Goal: Task Accomplishment & Management: Use online tool/utility

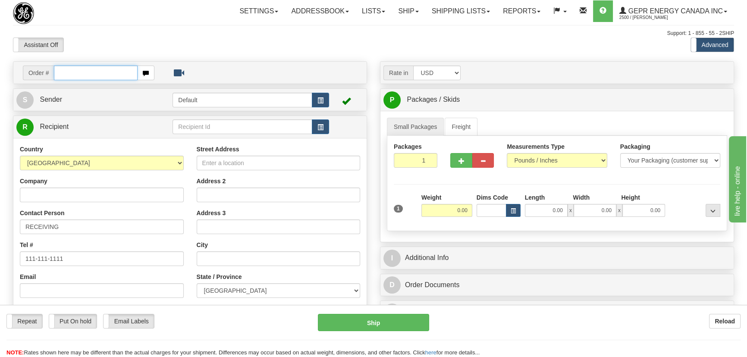
paste input "0086692195"
click at [65, 75] on input "0086692195" at bounding box center [96, 73] width 84 height 15
type input "86692195"
click at [224, 49] on body "Training Course Close Toggle navigation Settings Shipping Preferences New Recip…" at bounding box center [373, 178] width 747 height 357
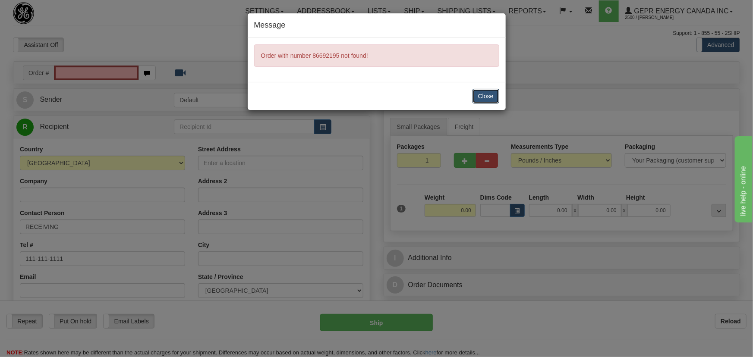
click at [490, 95] on button "Close" at bounding box center [485, 96] width 27 height 15
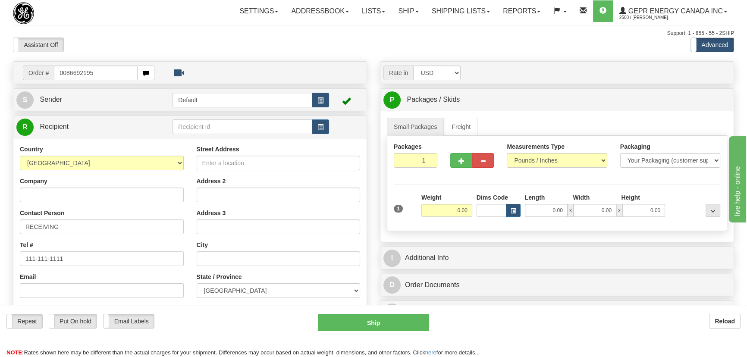
click at [65, 74] on input "0086692195" at bounding box center [96, 73] width 84 height 15
type input "86692195"
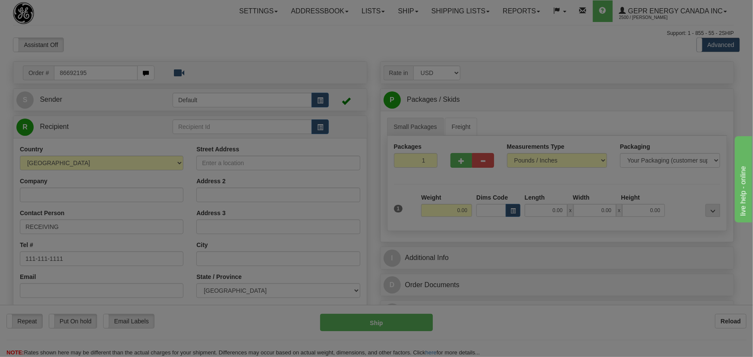
click at [194, 25] on body "Training Course Close Toggle navigation Settings Shipping Preferences New Recip…" at bounding box center [376, 178] width 753 height 357
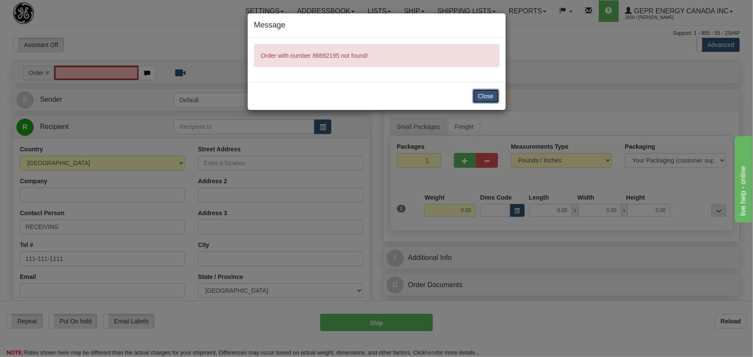
click at [494, 97] on button "Close" at bounding box center [485, 96] width 27 height 15
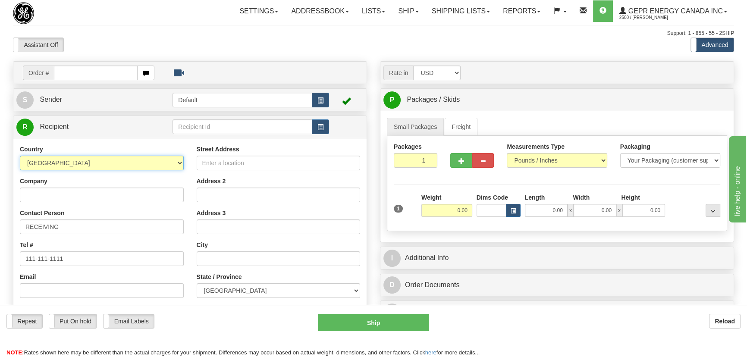
click at [127, 165] on select "AFGHANISTAN ALAND ISLANDS ALBANIA ALGERIA AMERICAN SAMOA ANDORRA ANGOLA ANGUILL…" at bounding box center [102, 163] width 164 height 15
select select "US"
click at [20, 156] on select "AFGHANISTAN ALAND ISLANDS ALBANIA ALGERIA AMERICAN SAMOA ANDORRA ANGOLA ANGUILL…" at bounding box center [102, 163] width 164 height 15
click at [168, 188] on input "Company" at bounding box center [102, 195] width 164 height 15
paste input "MATERIAL MANAGEMENT CENTRAL WAREHOU"
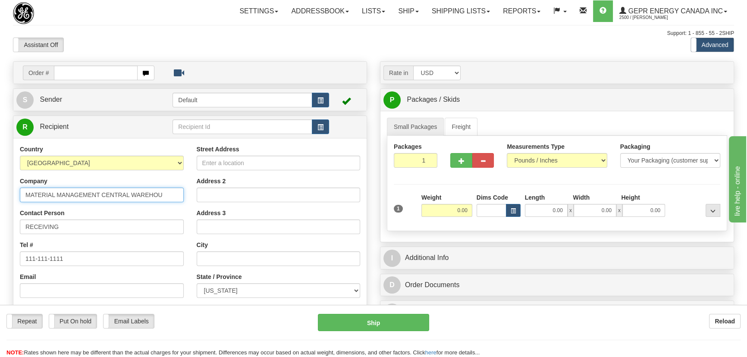
type input "MATERIAL MANAGEMENT CENTRAL WAREHOU"
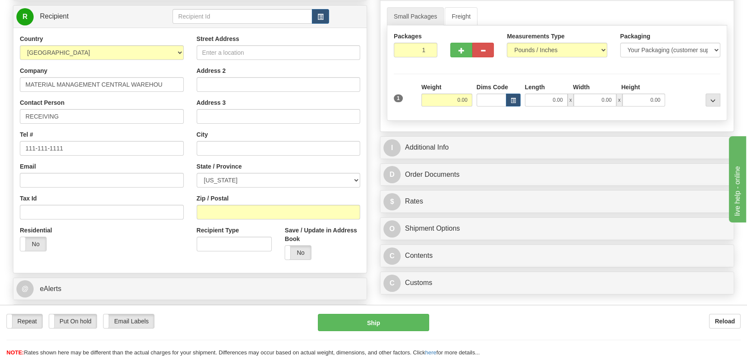
scroll to position [117, 0]
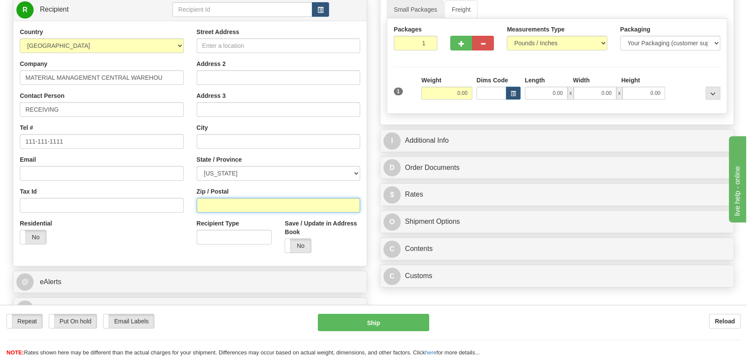
drag, startPoint x: 210, startPoint y: 205, endPoint x: 202, endPoint y: 219, distance: 15.3
click at [211, 205] on input "Zip / Postal" at bounding box center [279, 205] width 164 height 15
paste input "20032"
type input "20032"
click at [181, 233] on div "Residential Yes No" at bounding box center [101, 235] width 177 height 32
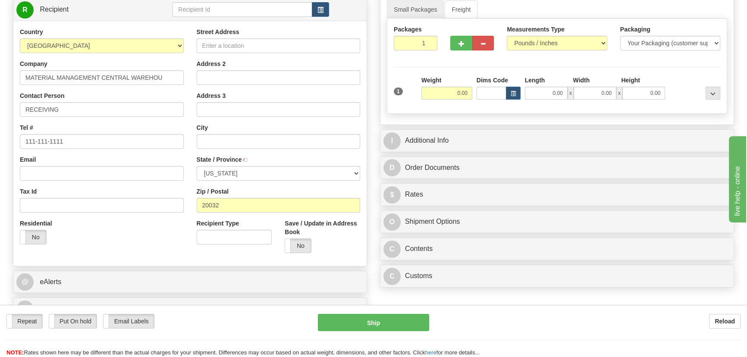
type input "WASHINGTON"
select select "DC"
drag, startPoint x: 415, startPoint y: 47, endPoint x: 445, endPoint y: 60, distance: 32.9
click at [445, 60] on div "Packages 1 1 Measurements Type" at bounding box center [557, 66] width 340 height 95
type input "3"
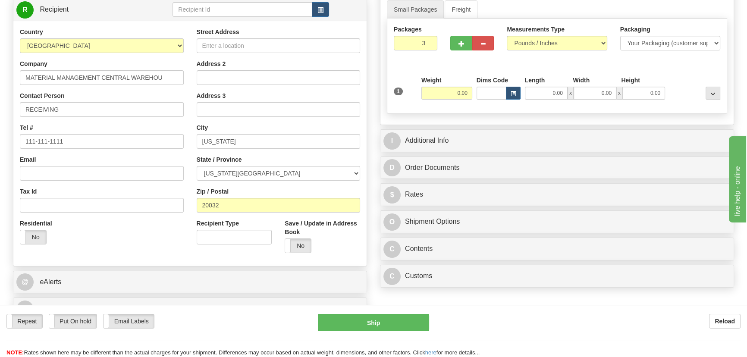
click at [449, 63] on div "Packages 3 1 Measurements Type" at bounding box center [557, 66] width 340 height 95
drag, startPoint x: 472, startPoint y: 99, endPoint x: 479, endPoint y: 101, distance: 7.6
click at [479, 101] on div "1 Total Weight 0.00 Dims Code x" at bounding box center [557, 91] width 331 height 31
type input "90.00"
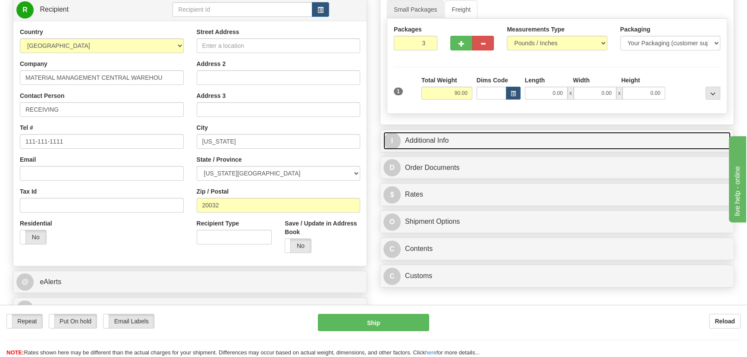
click at [497, 133] on link "I Additional Info" at bounding box center [557, 141] width 347 height 18
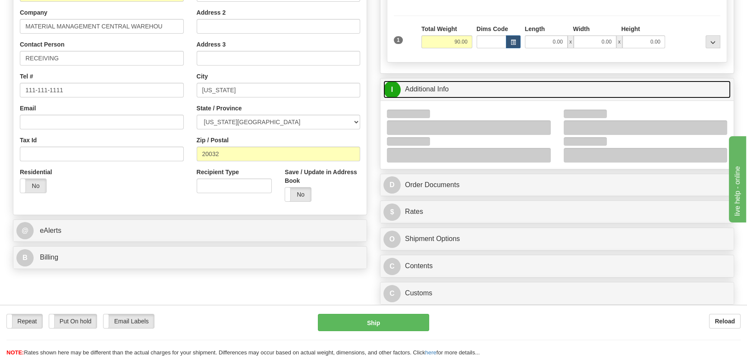
scroll to position [235, 0]
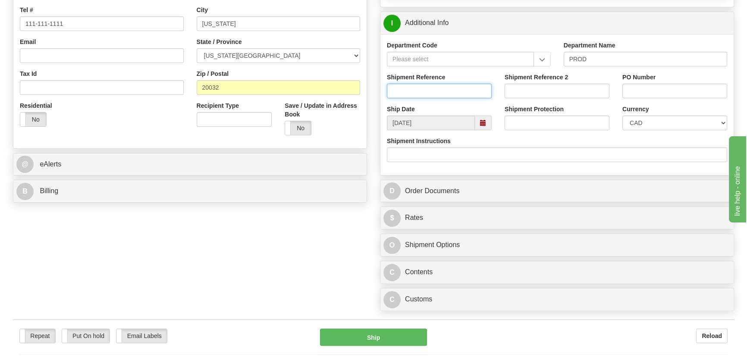
click at [459, 91] on input "Shipment Reference" at bounding box center [439, 91] width 105 height 15
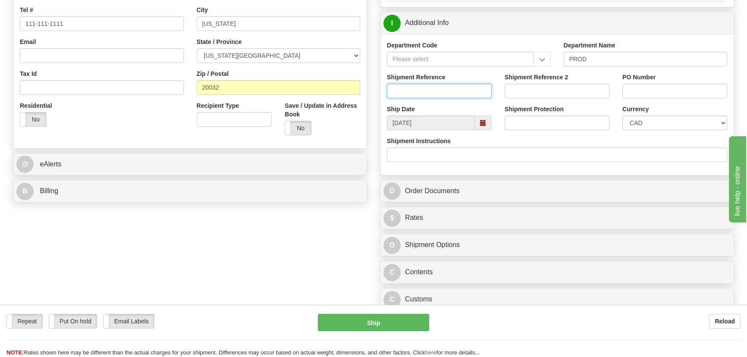
paste input "DCW2537086OLS99524274"
type input "DCW2537086OLS99524274"
click at [631, 89] on input "PO Number" at bounding box center [674, 91] width 105 height 15
paste input "DCW2537086OLS99524274"
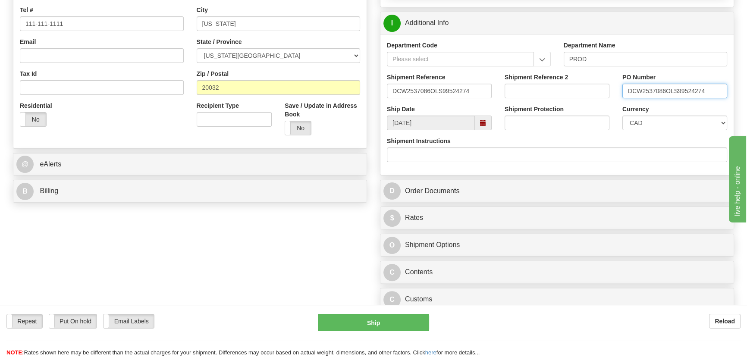
type input "DCW2537086OLS99524274"
drag, startPoint x: 476, startPoint y: 93, endPoint x: 194, endPoint y: 57, distance: 284.4
type input "5399005333"
click at [663, 128] on select "CAD USD EUR ZAR RON ANG ARN AUD AUS AWG BBD BFR BGN BHD BMD BND BRC BRL CHP CKZ…" at bounding box center [674, 123] width 105 height 15
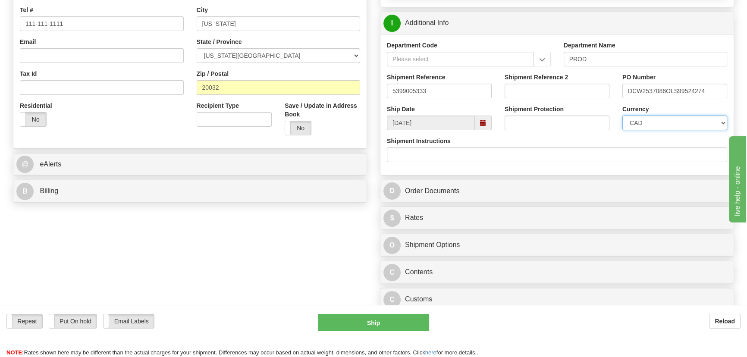
select select "1"
click at [622, 116] on select "CAD USD EUR ZAR RON ANG ARN AUD AUS AWG BBD BFR BGN BHD BMD BND BRC BRL CHP CKZ…" at bounding box center [674, 123] width 105 height 15
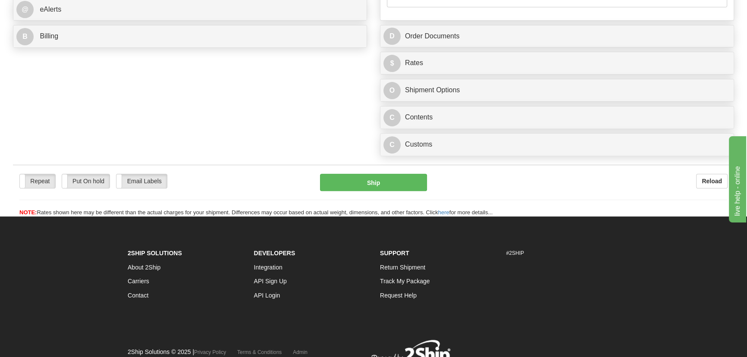
scroll to position [392, 0]
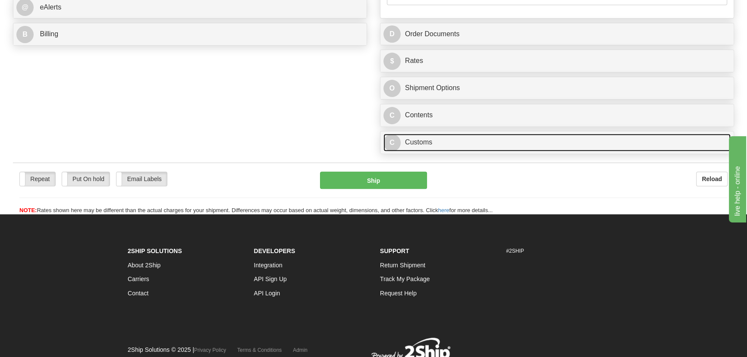
click at [511, 147] on link "C Customs" at bounding box center [557, 143] width 347 height 18
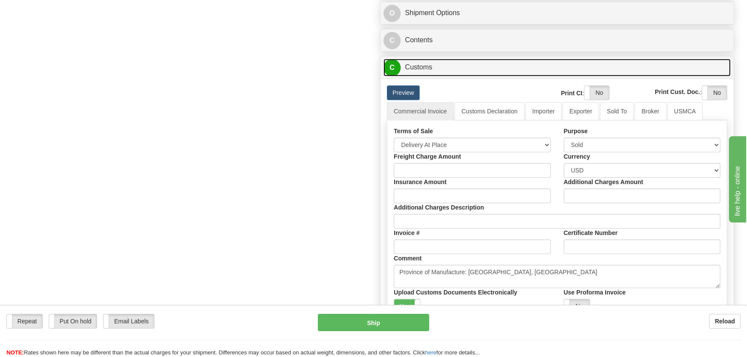
scroll to position [470, 0]
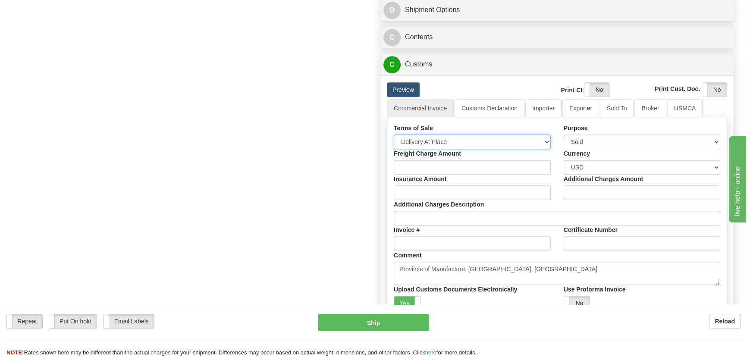
drag, startPoint x: 491, startPoint y: 137, endPoint x: 470, endPoint y: 141, distance: 21.2
click at [491, 137] on select "Free Carrier Free On Board Ex Works Delivered Duty Unpaid Delivered Duty Paid C…" at bounding box center [472, 142] width 157 height 15
select select "7"
click at [394, 135] on select "Free Carrier Free On Board Ex Works Delivered Duty Unpaid Delivered Duty Paid C…" at bounding box center [472, 142] width 157 height 15
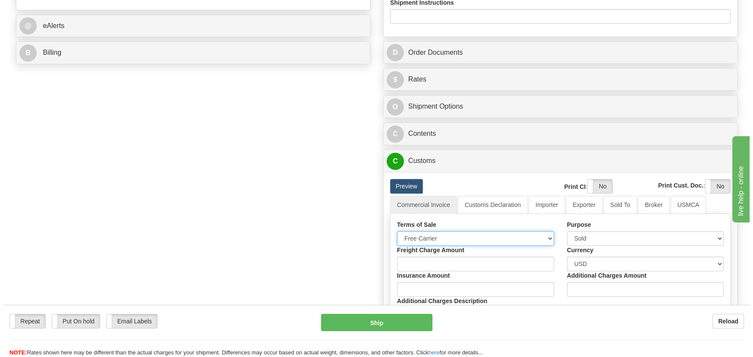
scroll to position [353, 0]
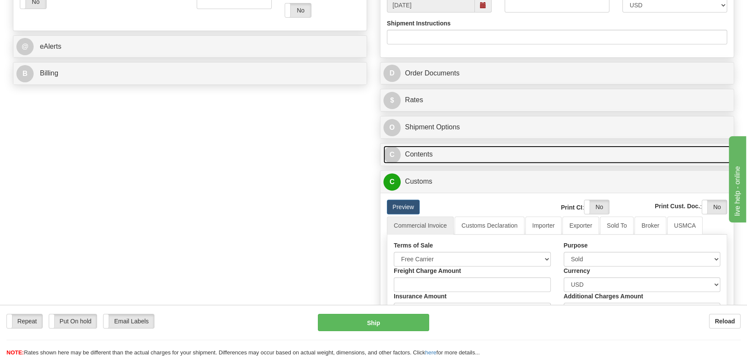
click at [513, 155] on link "C Contents" at bounding box center [557, 155] width 347 height 18
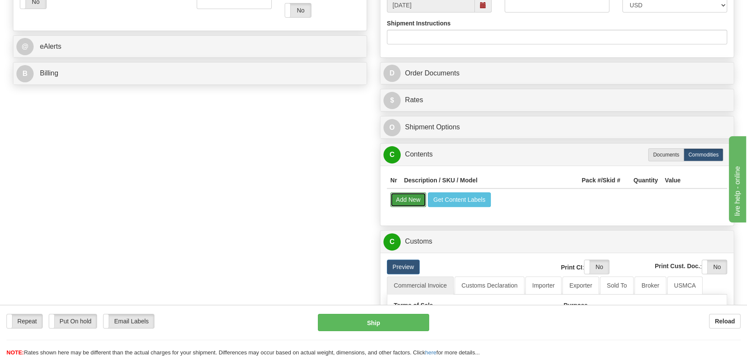
click at [409, 196] on button "Add New" at bounding box center [408, 199] width 36 height 15
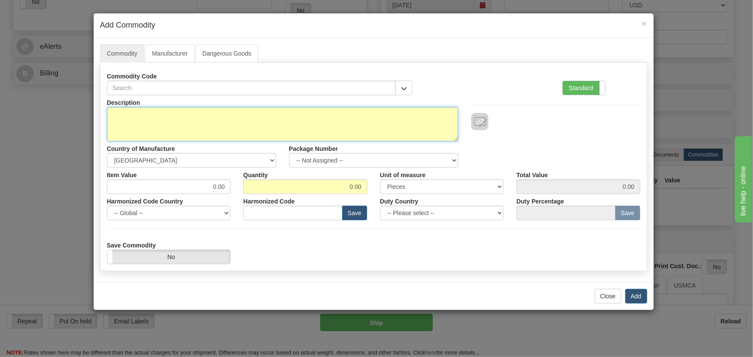
click at [204, 121] on textarea "Description" at bounding box center [282, 124] width 351 height 35
paste textarea "869EP5NNG5HSSALAMMPFASETNB41043X"
type textarea "869EP5NNG5HSSALAMMPFASETNB41043X"
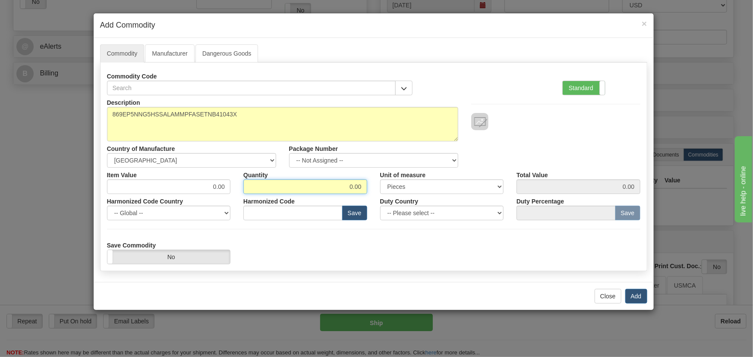
drag, startPoint x: 340, startPoint y: 189, endPoint x: 370, endPoint y: 196, distance: 31.1
click at [372, 194] on div "Description 869EP5NNG5HSSALAMMPFASETNB41043X Country of Manufacture -- Unknown …" at bounding box center [373, 179] width 533 height 169
type input "3"
drag, startPoint x: 317, startPoint y: 244, endPoint x: 385, endPoint y: 221, distance: 72.3
click at [336, 239] on div "Save Commodity Yes No" at bounding box center [374, 251] width 546 height 26
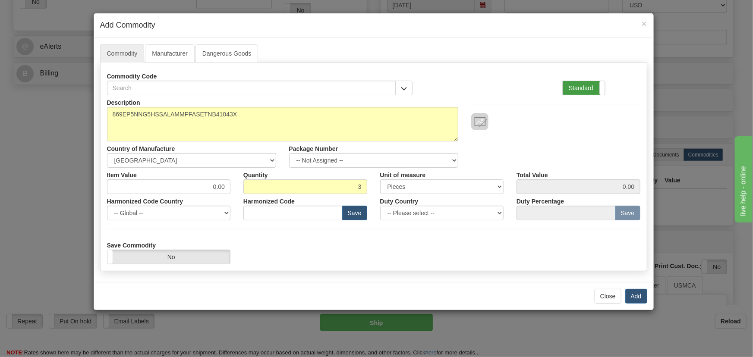
click at [588, 94] on label "Standard" at bounding box center [584, 88] width 42 height 14
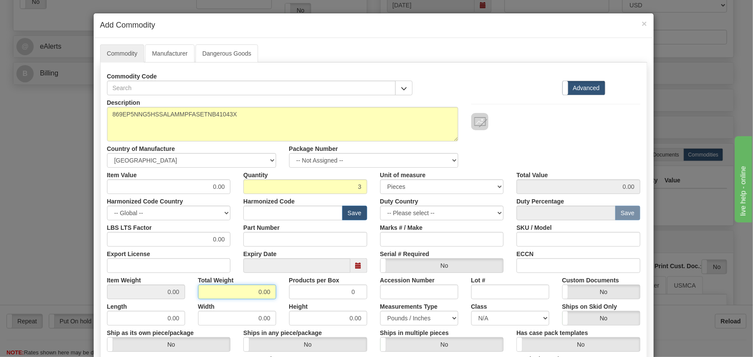
drag, startPoint x: 247, startPoint y: 289, endPoint x: 298, endPoint y: 304, distance: 53.0
click at [298, 304] on div "Description 869EP5NNG5HSSALAMMPFASETNB41043X Country of Manufacture -- Unknown …" at bounding box center [373, 285] width 533 height 380
type input "3"
type input "1.0000"
click at [286, 214] on input "text" at bounding box center [292, 213] width 99 height 15
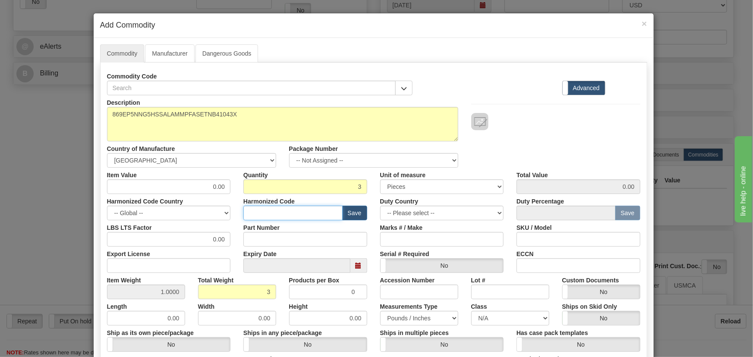
paste input "8537.10.9160"
type input "8537.10.9160"
paste input "5.056,45"
drag, startPoint x: 205, startPoint y: 185, endPoint x: 237, endPoint y: 193, distance: 32.3
click at [237, 193] on div "Item Value 0.00 Quantity 3 Unit of measure 3 Thousand Square Inches Adjustments…" at bounding box center [374, 181] width 546 height 26
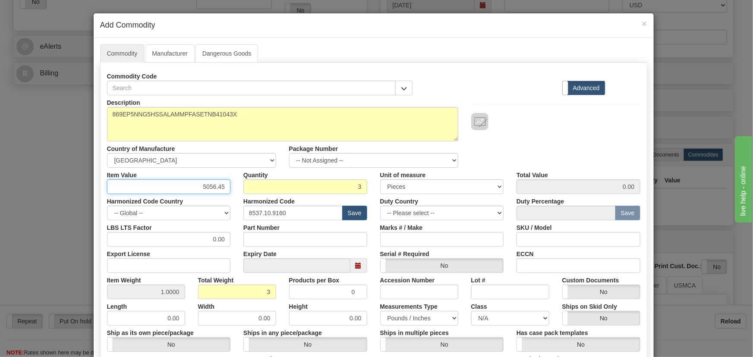
type input "5056.45"
type input "15169.35"
click at [529, 118] on div at bounding box center [555, 121] width 169 height 17
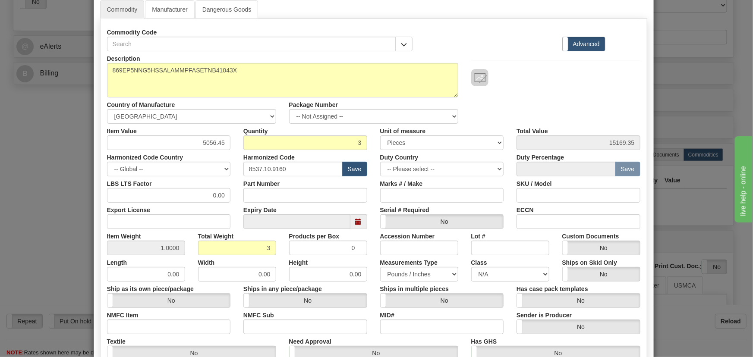
scroll to position [176, 0]
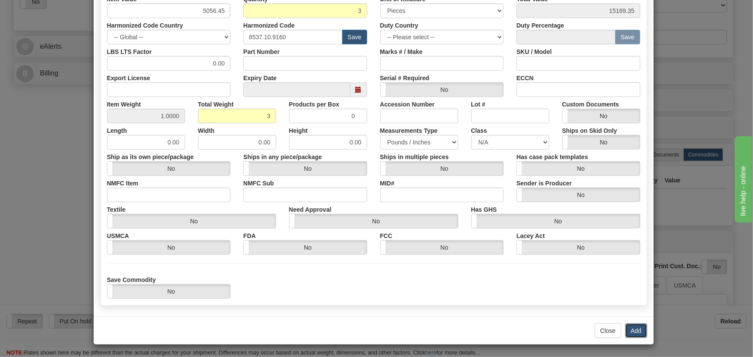
click at [638, 331] on button "Add" at bounding box center [636, 331] width 22 height 15
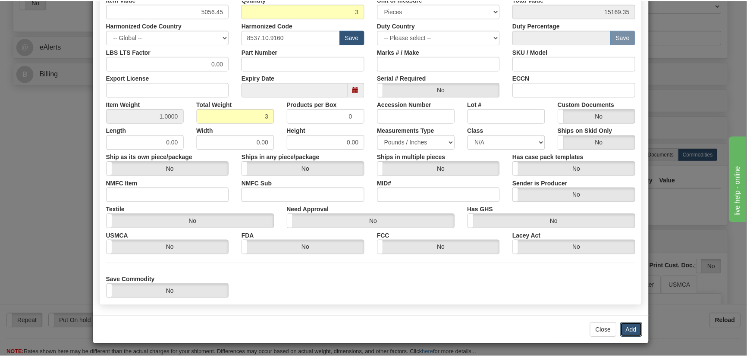
scroll to position [0, 0]
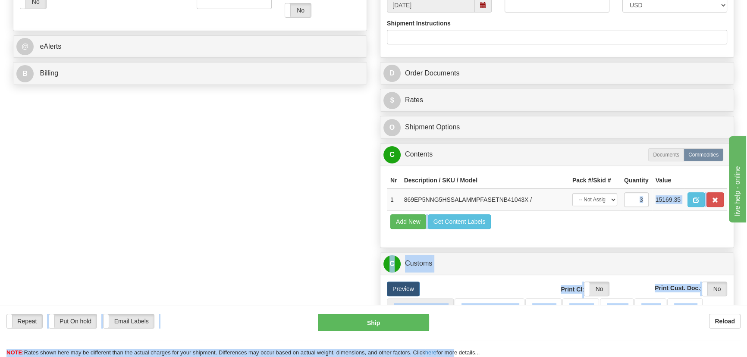
drag, startPoint x: 463, startPoint y: 349, endPoint x: 624, endPoint y: 176, distance: 236.9
click at [624, 176] on form "Pre-print Ship Docs. Delete Close Consolidation Unit Close Consolidation Unit C…" at bounding box center [373, 185] width 721 height 954
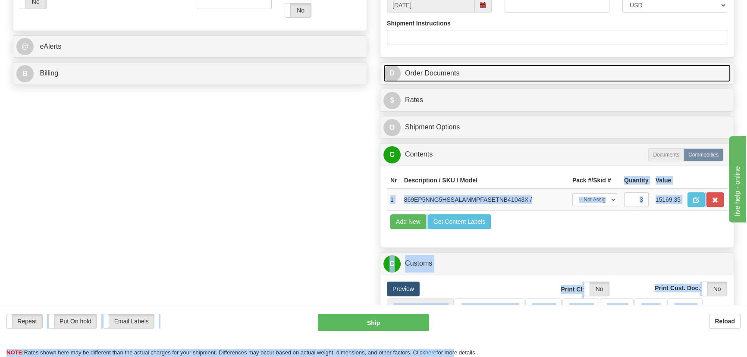
click at [594, 74] on link "D Order Documents" at bounding box center [557, 74] width 347 height 18
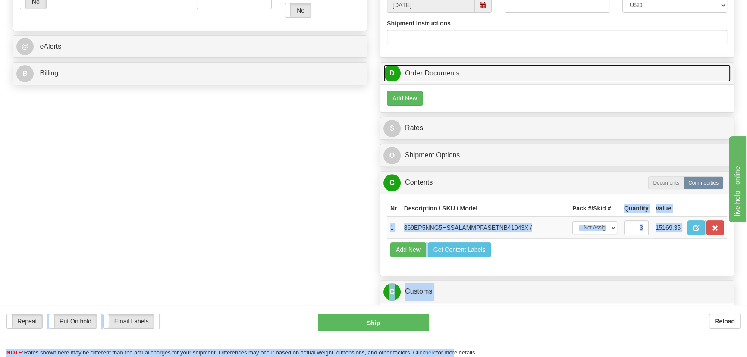
click at [534, 70] on link "D Order Documents" at bounding box center [557, 74] width 347 height 18
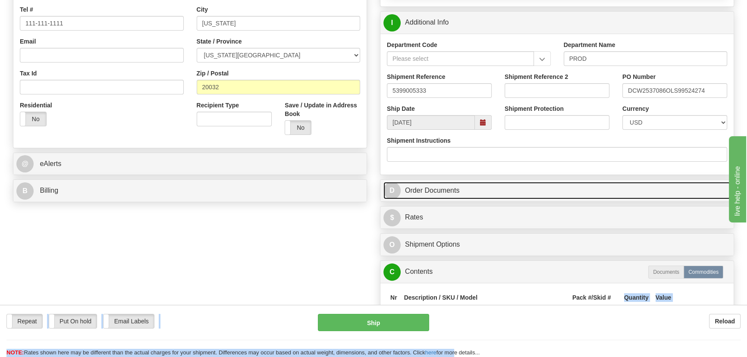
scroll to position [196, 0]
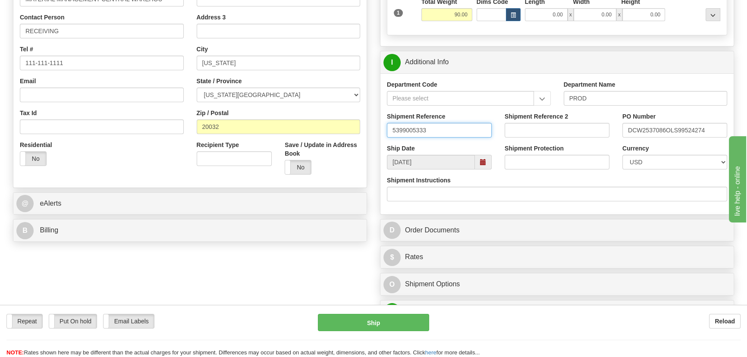
drag, startPoint x: 464, startPoint y: 132, endPoint x: 314, endPoint y: 135, distance: 149.3
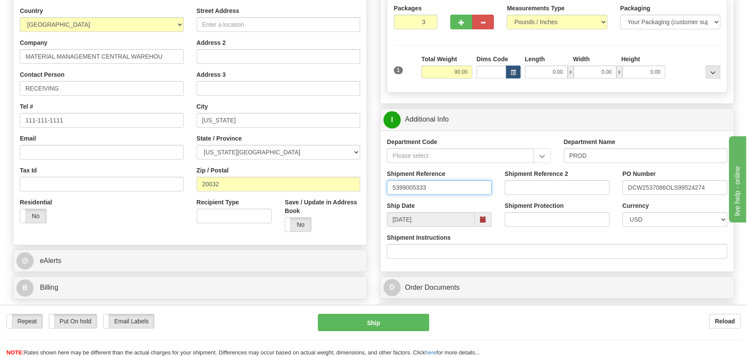
scroll to position [0, 0]
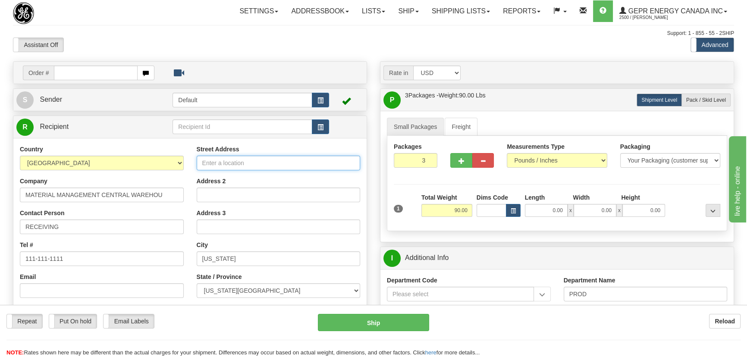
click at [240, 163] on input "Street Address" at bounding box center [279, 163] width 164 height 15
click at [311, 168] on input "5000 Overlook Avenue" at bounding box center [279, 163] width 164 height 15
type input "5000 Overlook Avenue SW"
click at [567, 38] on div "Assistant On Assistant Off Do a return Do a return Previous Next Standard Advan…" at bounding box center [373, 45] width 734 height 15
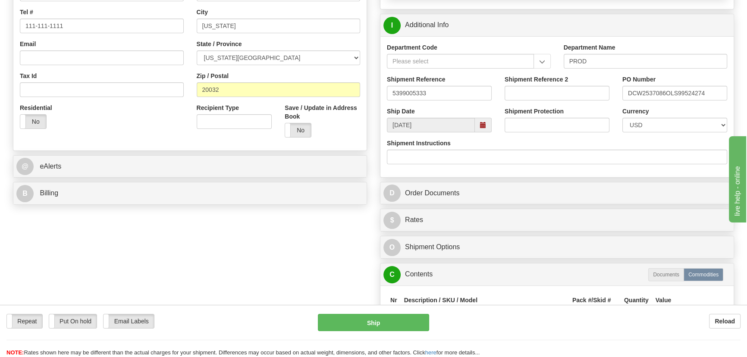
scroll to position [235, 0]
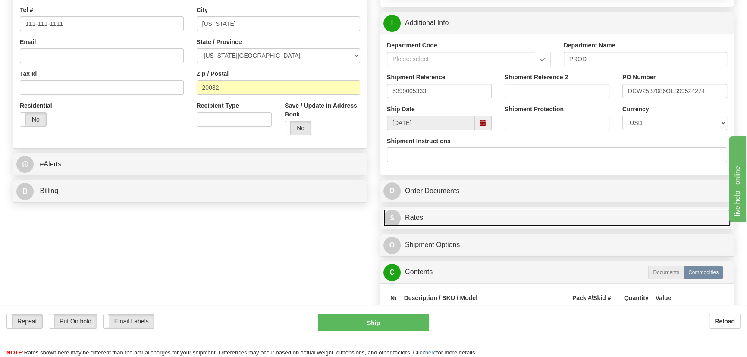
click at [565, 214] on link "$ Rates" at bounding box center [557, 218] width 347 height 18
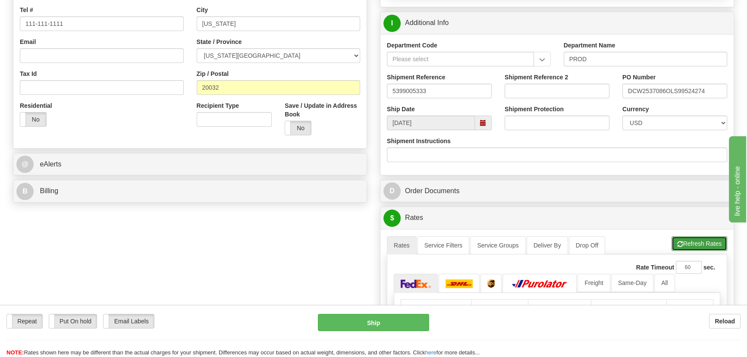
click at [696, 244] on button "Refresh Rates" at bounding box center [700, 243] width 56 height 15
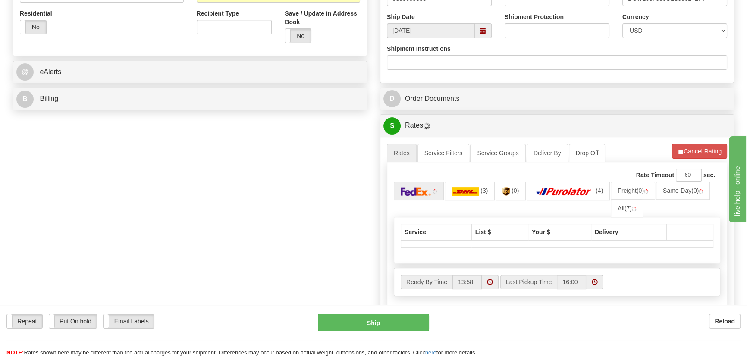
scroll to position [353, 0]
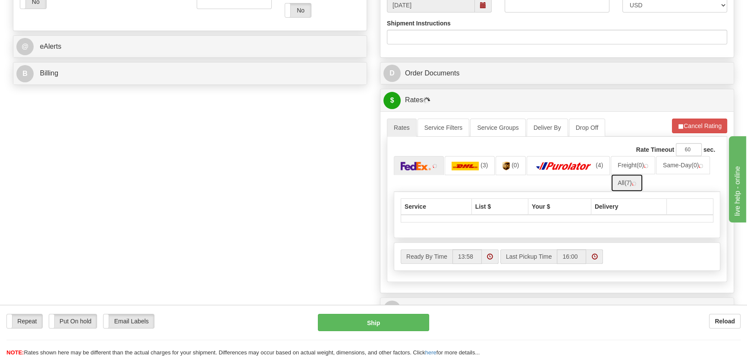
click at [636, 186] on link "All (7)" at bounding box center [627, 183] width 32 height 18
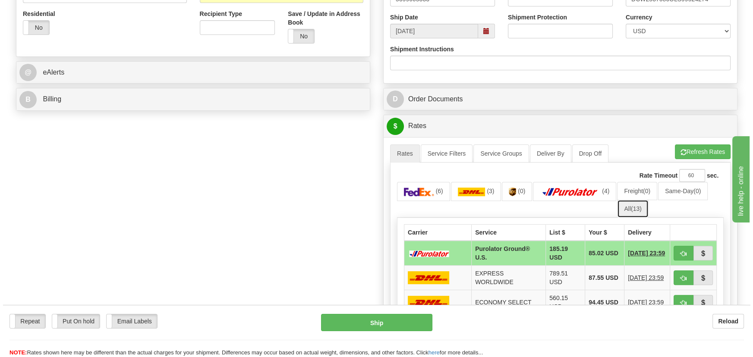
scroll to position [392, 0]
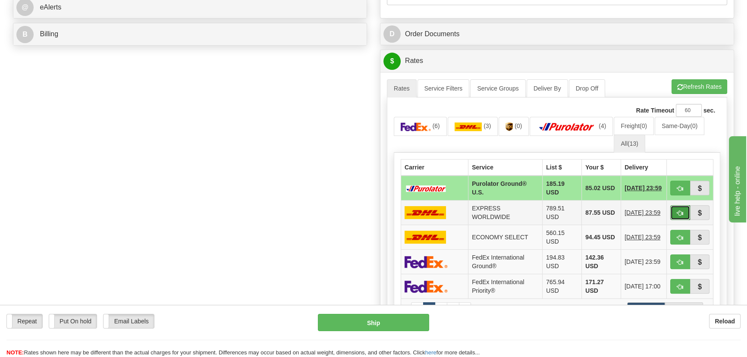
click at [677, 212] on span "button" at bounding box center [680, 214] width 6 height 6
type input "P"
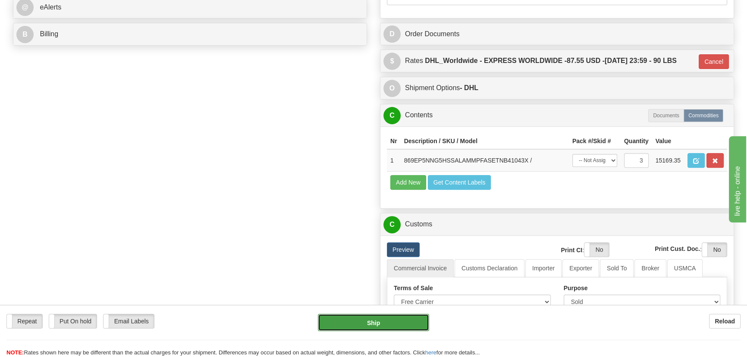
click at [379, 325] on button "Ship" at bounding box center [374, 322] width 112 height 17
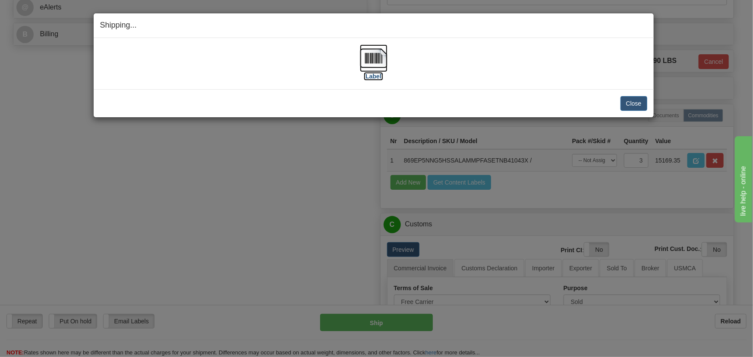
click at [372, 65] on img at bounding box center [374, 58] width 28 height 28
click at [629, 99] on button "Close" at bounding box center [633, 103] width 27 height 15
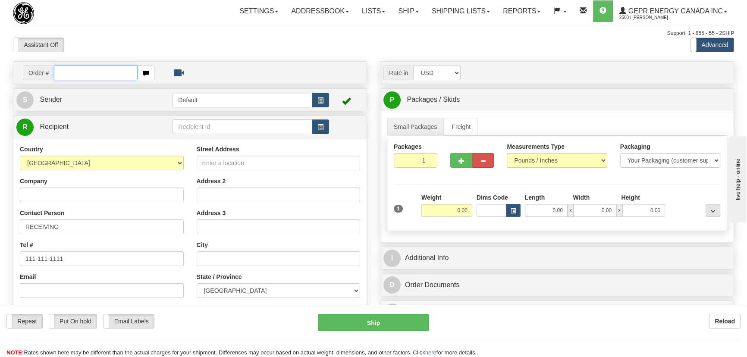
click at [104, 69] on input "text" at bounding box center [96, 73] width 84 height 15
paste input "86692195"
type input "86692195"
click at [147, 46] on body "Training Course Close Toggle navigation Settings Shipping Preferences New Recip…" at bounding box center [373, 178] width 747 height 357
